Goal: Navigation & Orientation: Understand site structure

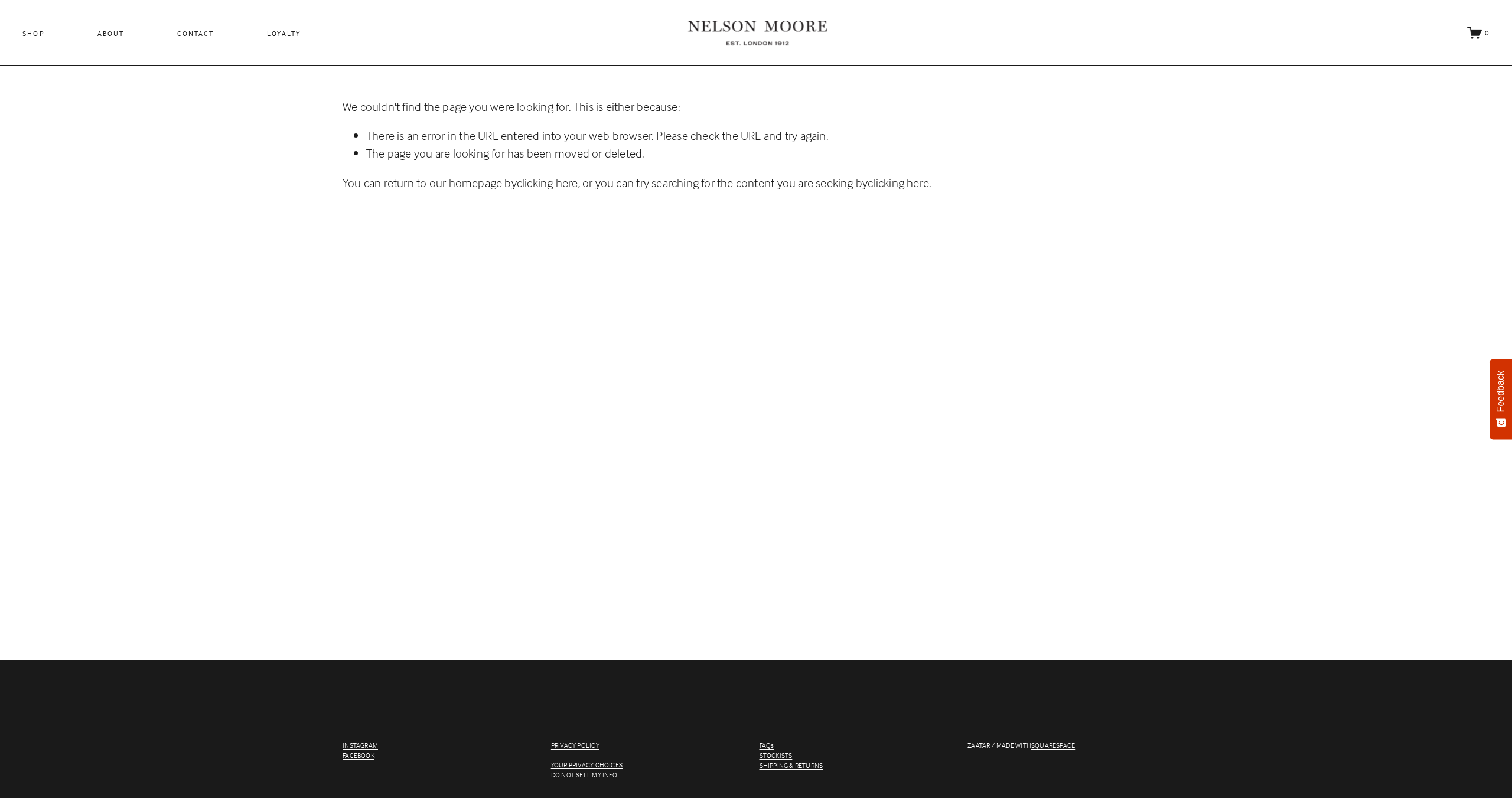
click at [109, 36] on link "About" at bounding box center [111, 33] width 27 height 13
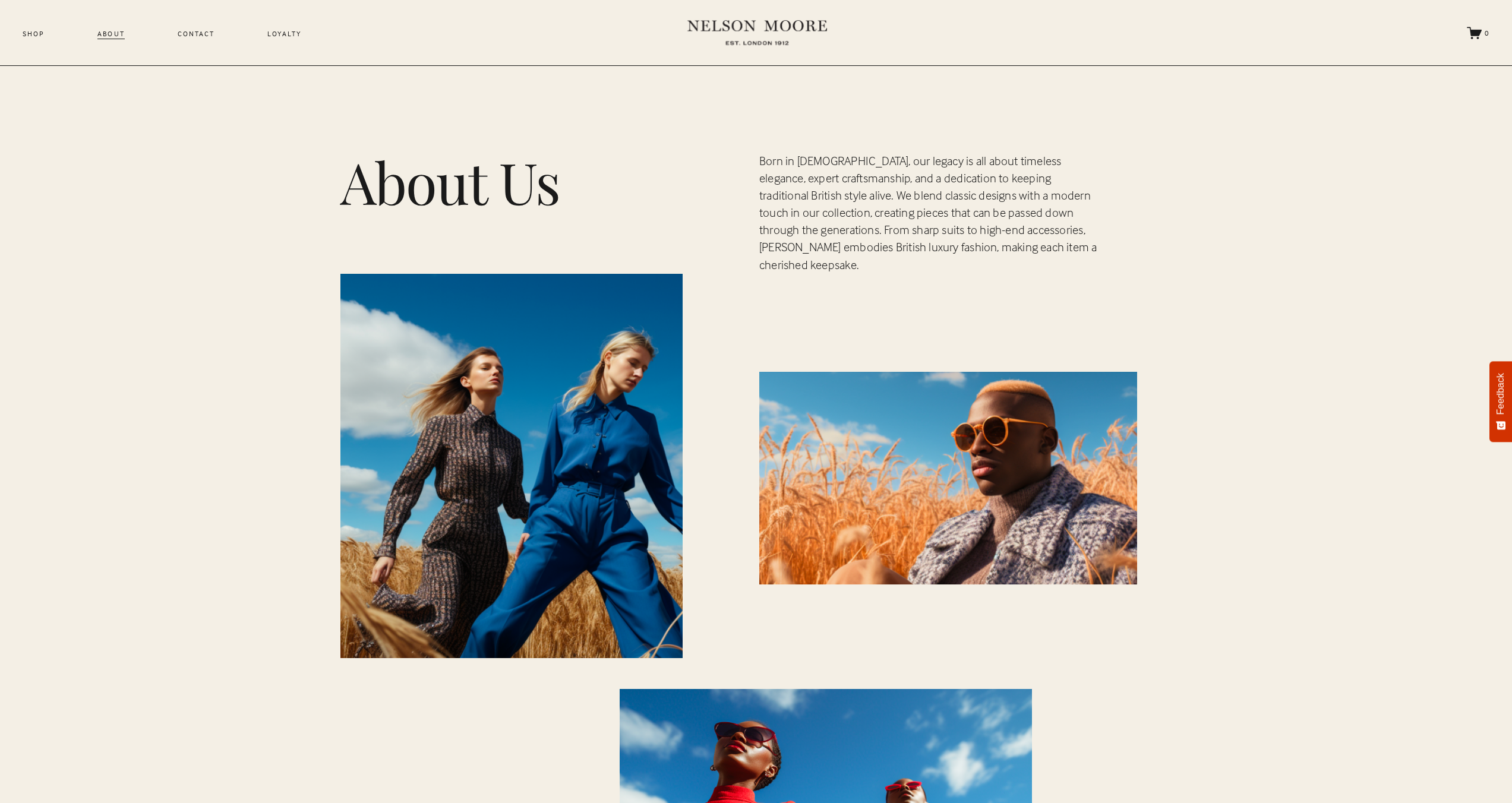
click at [291, 38] on link "Loyalty" at bounding box center [284, 34] width 34 height 13
